Goal: Information Seeking & Learning: Find specific fact

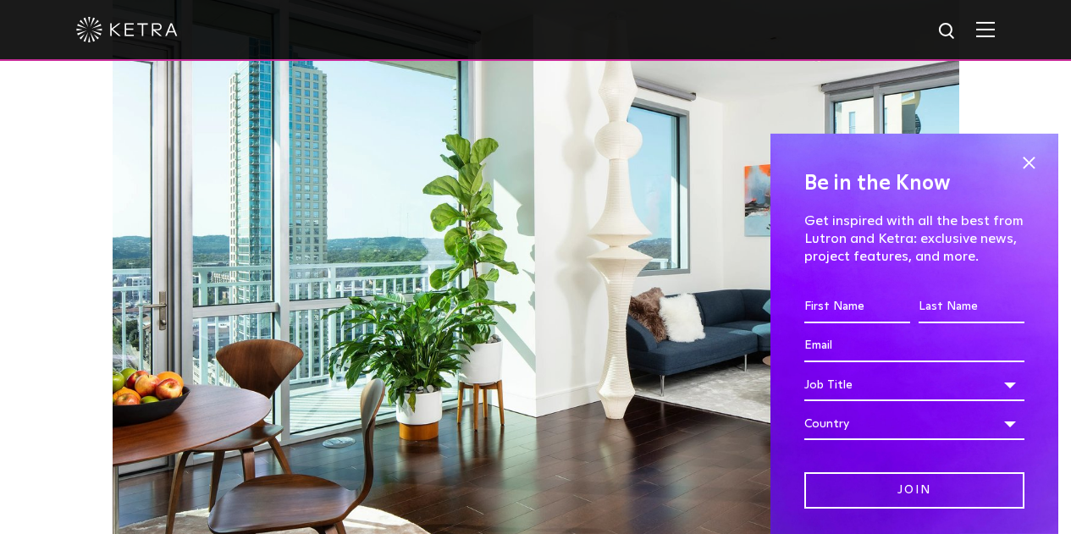
scroll to position [1457, 0]
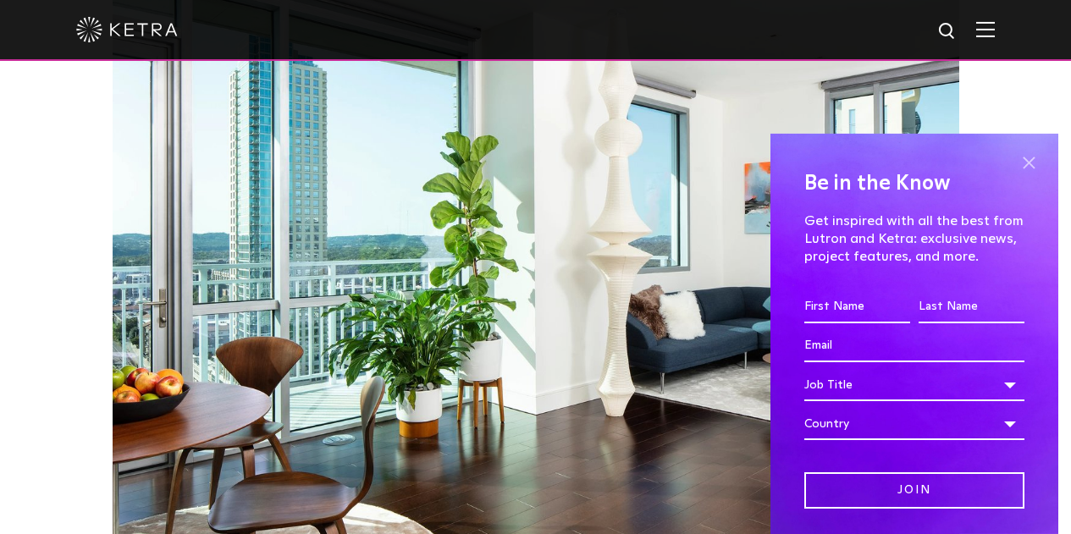
click at [1017, 161] on span at bounding box center [1028, 163] width 25 height 25
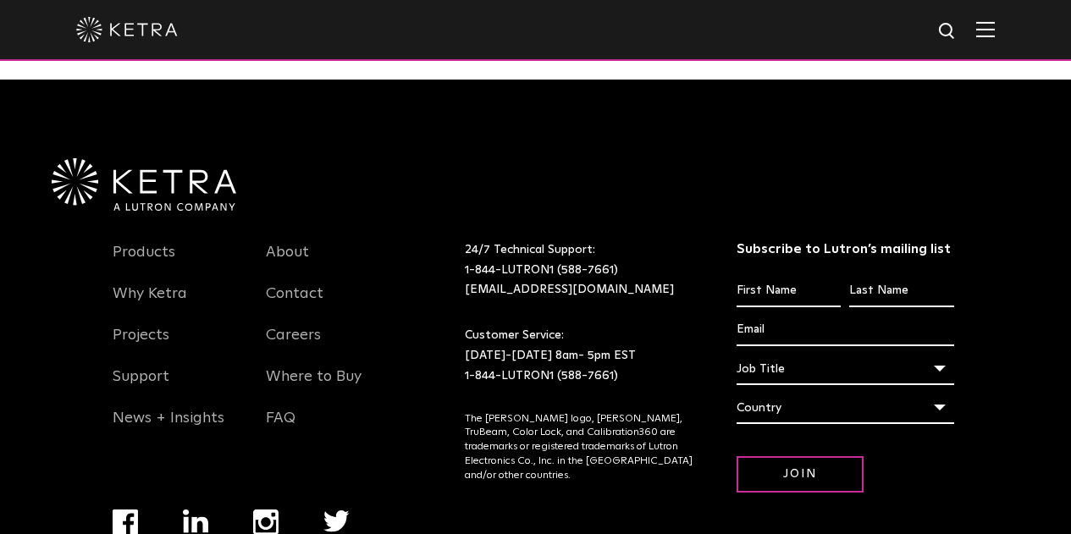
scroll to position [3560, 0]
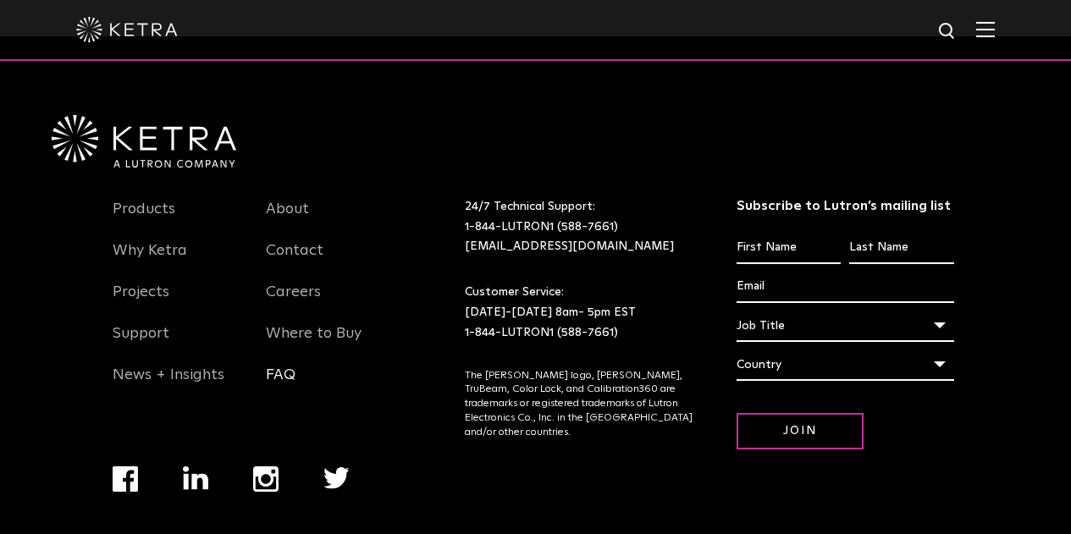
click at [282, 366] on link "FAQ" at bounding box center [281, 385] width 30 height 39
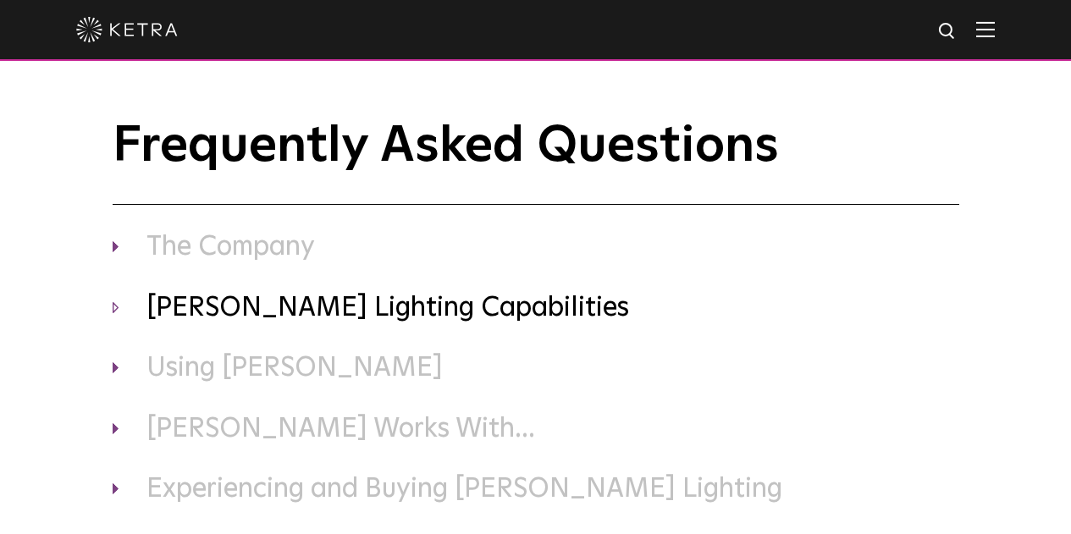
click at [119, 306] on h3 "[PERSON_NAME] Lighting Capabilities" at bounding box center [536, 309] width 846 height 36
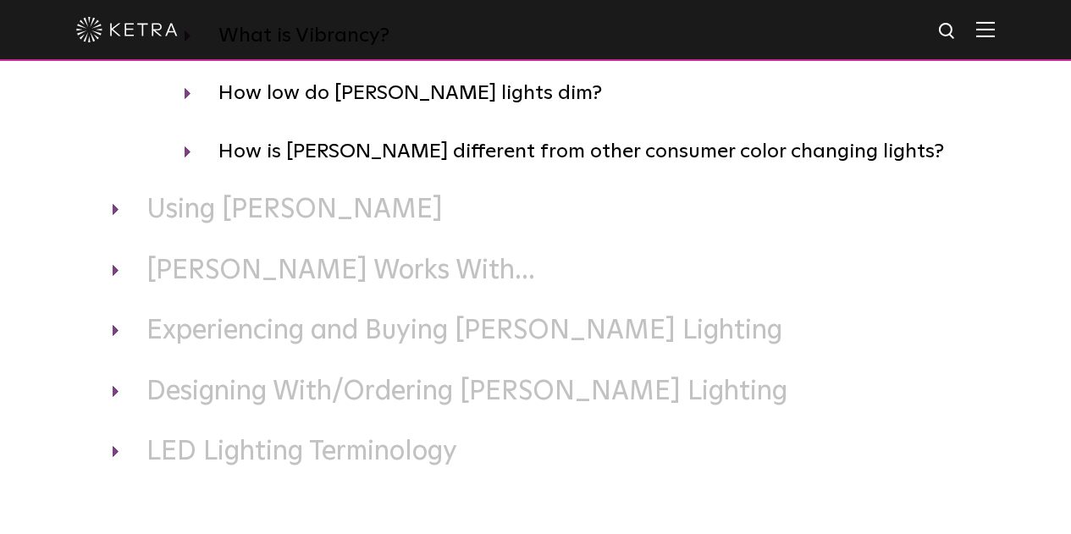
scroll to position [565, 0]
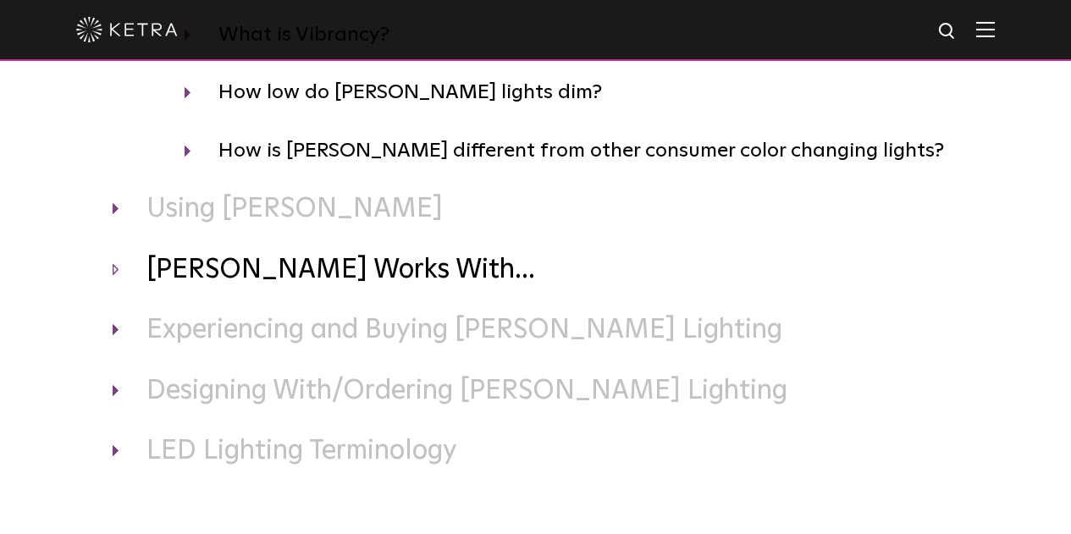
click at [113, 267] on h3 "[PERSON_NAME] Works With..." at bounding box center [536, 271] width 846 height 36
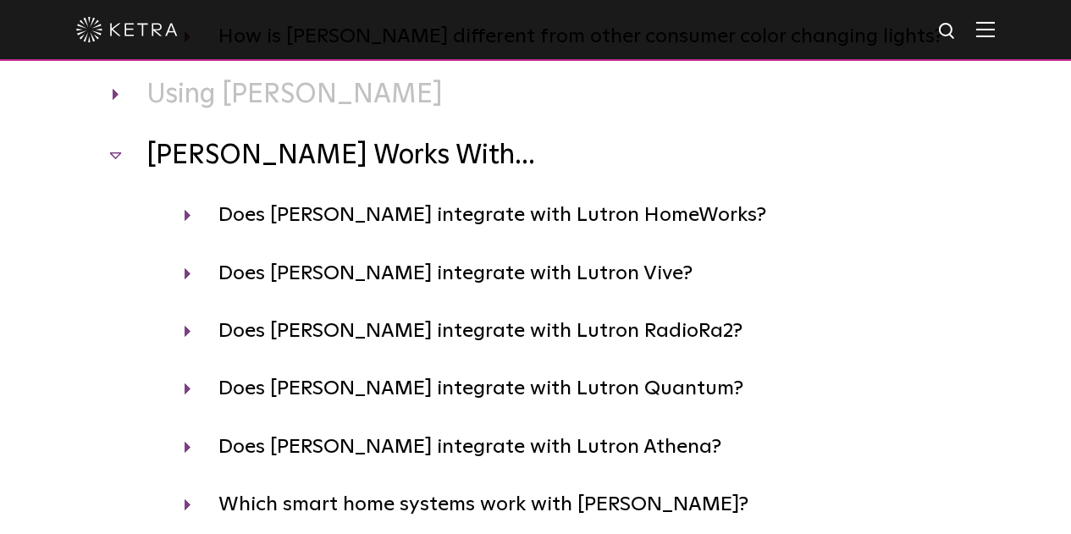
scroll to position [680, 0]
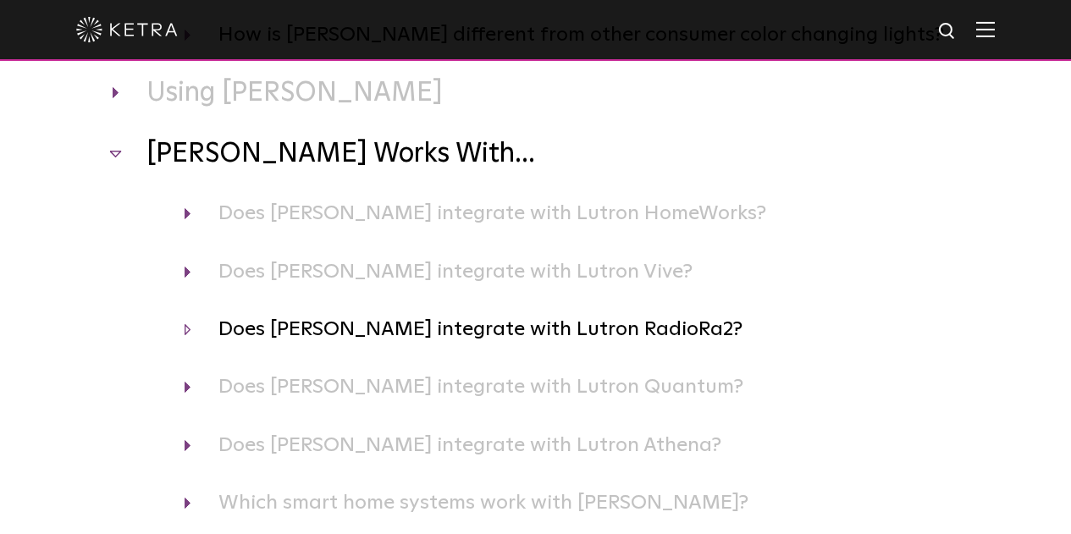
click at [190, 331] on h4 "Does [PERSON_NAME] integrate with Lutron RadioRa2?" at bounding box center [572, 329] width 774 height 32
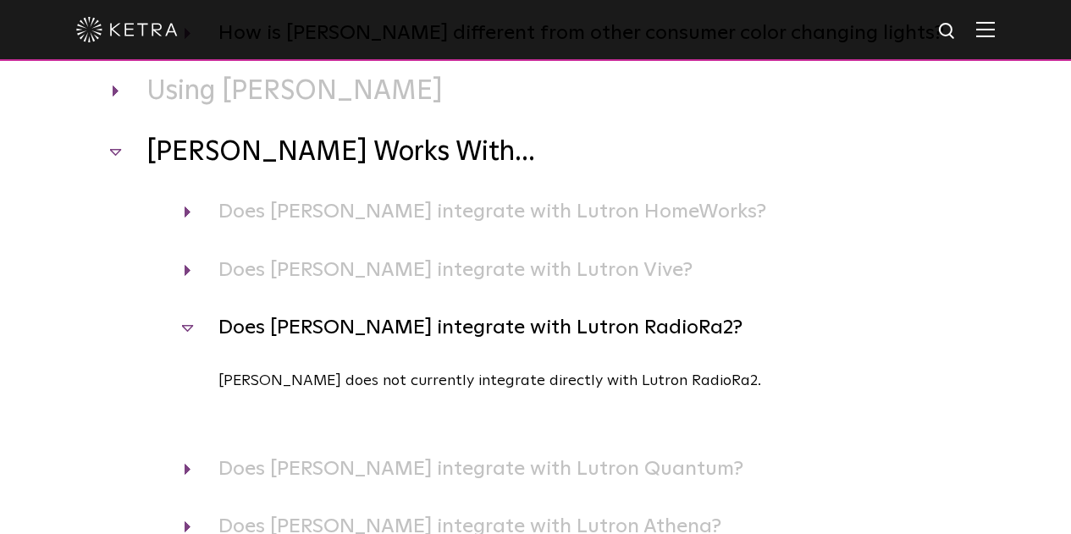
scroll to position [684, 0]
